Goal: Transaction & Acquisition: Purchase product/service

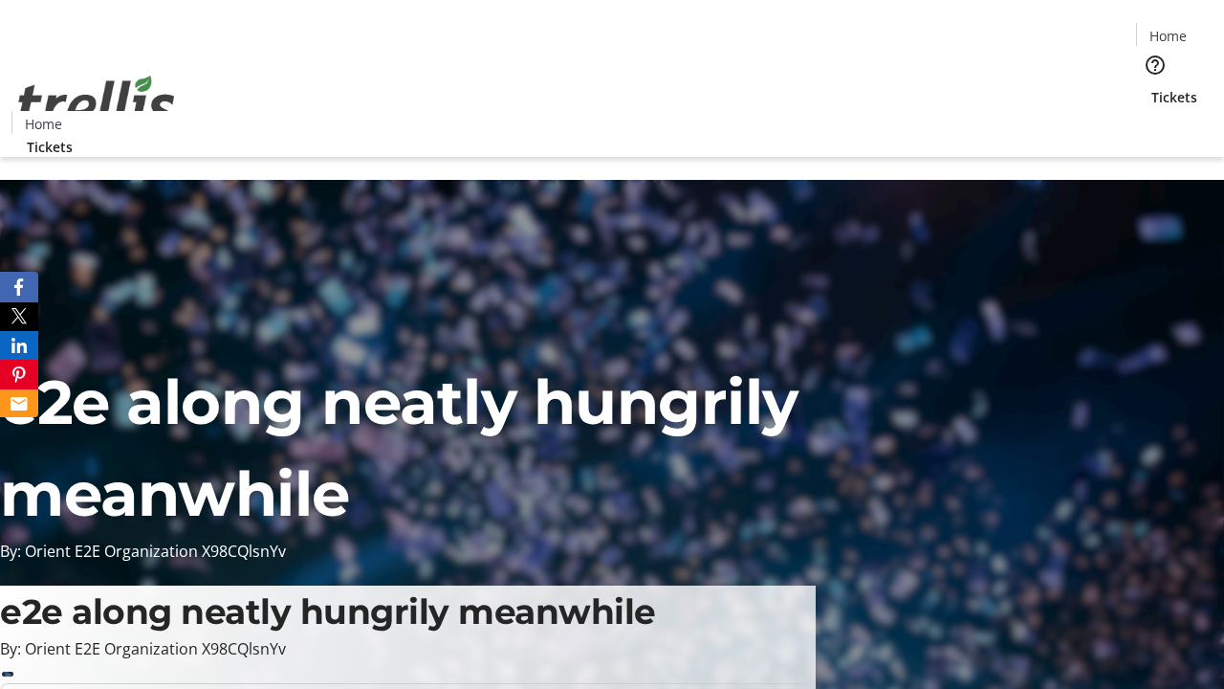
click at [1152, 87] on span "Tickets" at bounding box center [1175, 97] width 46 height 20
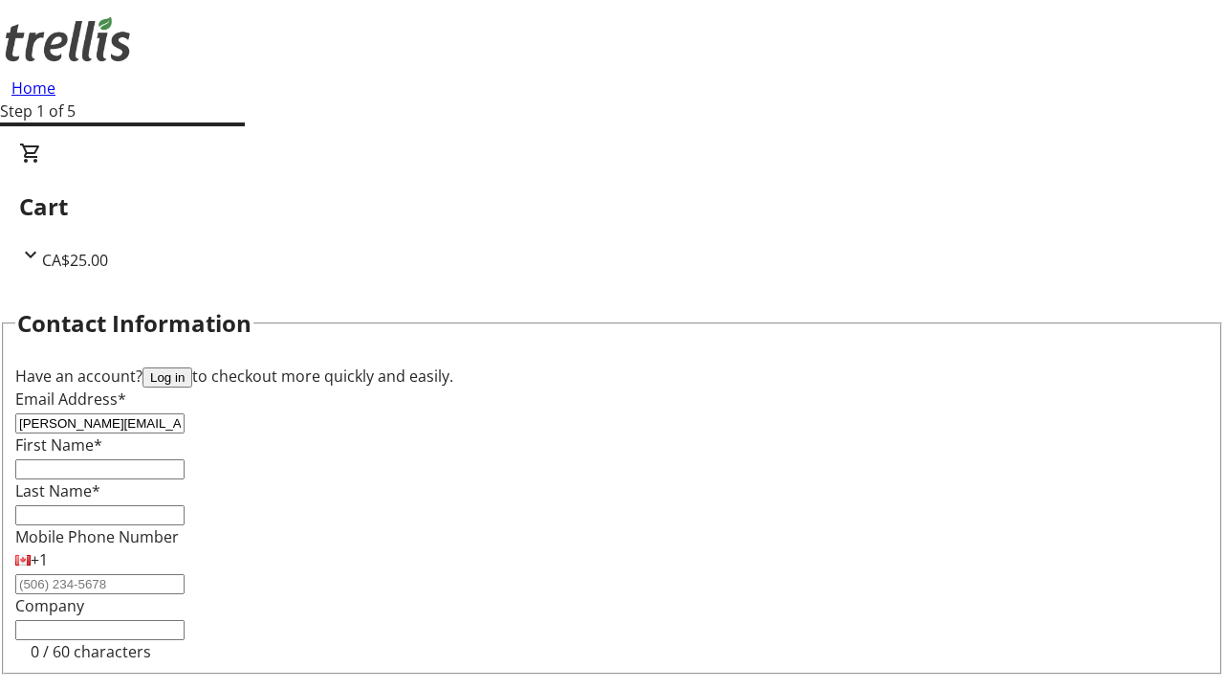
type input "[PERSON_NAME][EMAIL_ADDRESS][DOMAIN_NAME]"
type input "[PERSON_NAME]"
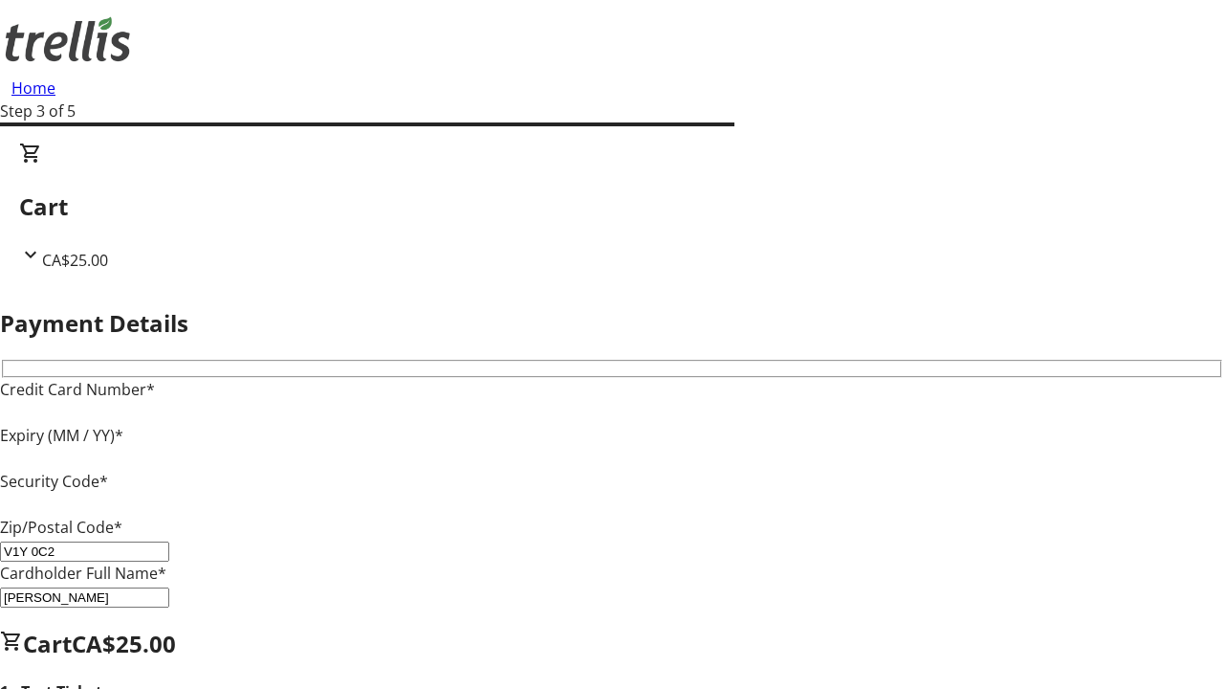
type input "V1Y 0C2"
